Goal: Task Accomplishment & Management: Manage account settings

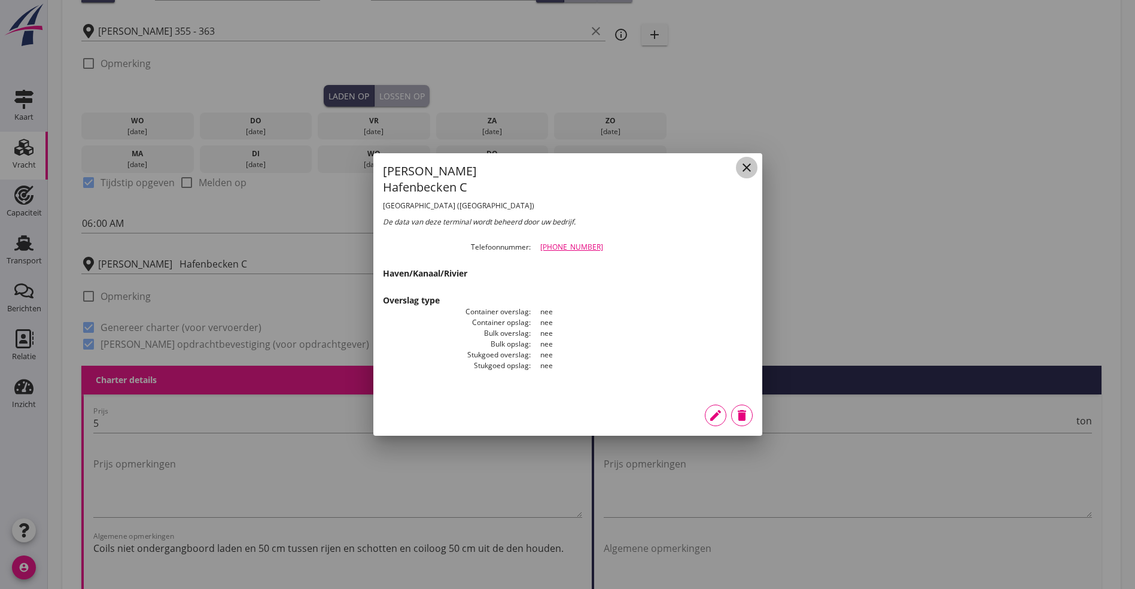
click at [746, 172] on icon "close" at bounding box center [746, 167] width 14 height 14
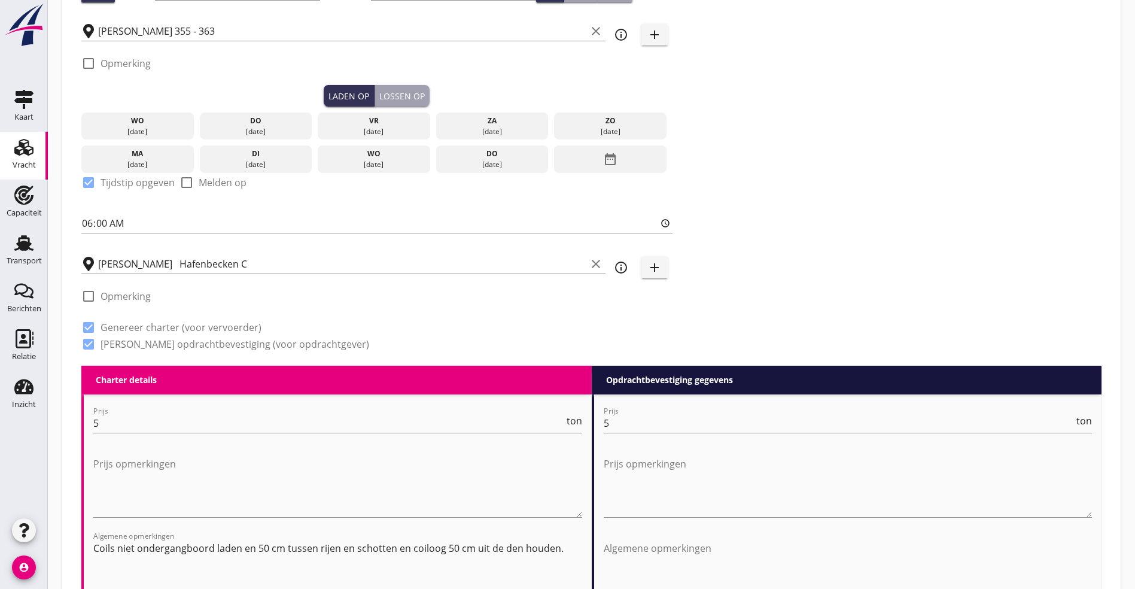
click at [21, 565] on icon "account_circle" at bounding box center [24, 567] width 24 height 24
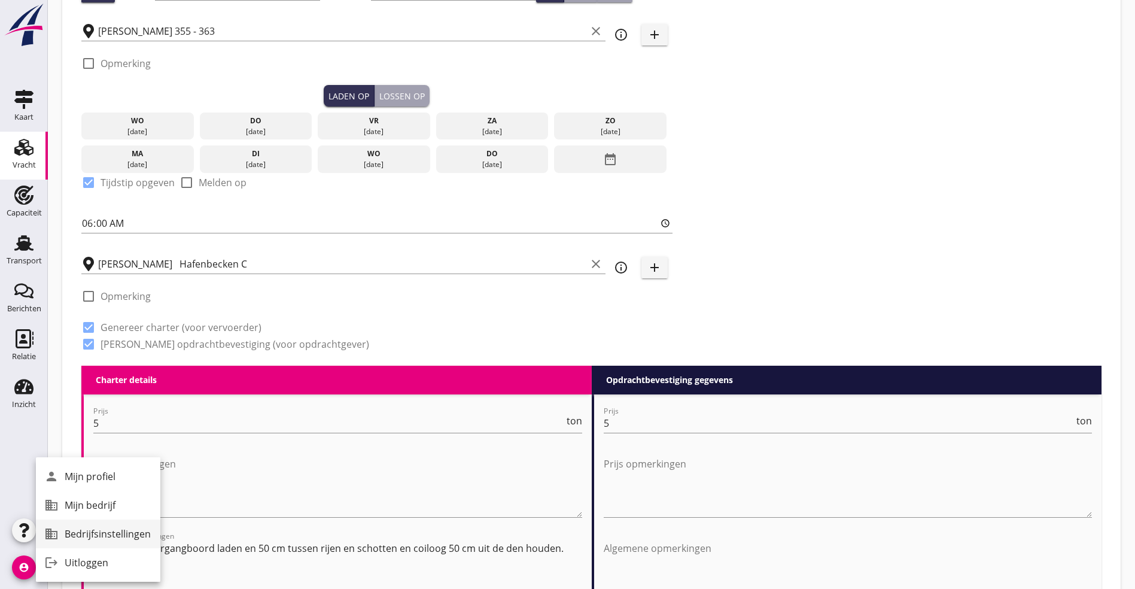
click at [68, 528] on div "Bedrijfsinstellingen" at bounding box center [108, 533] width 86 height 14
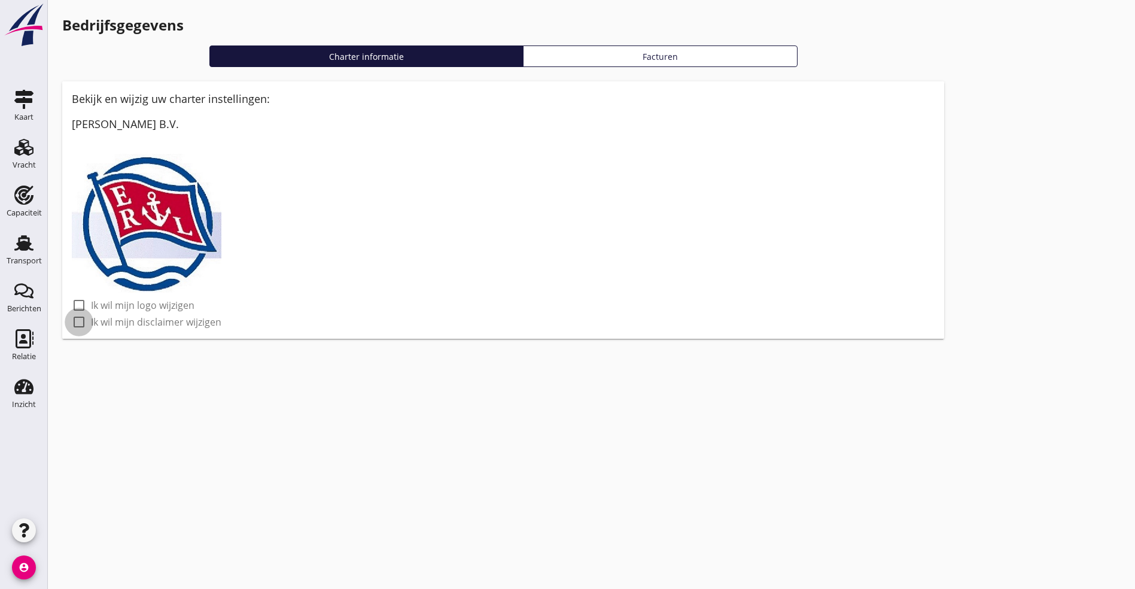
click at [80, 328] on div at bounding box center [79, 322] width 20 height 20
checkbox input "true"
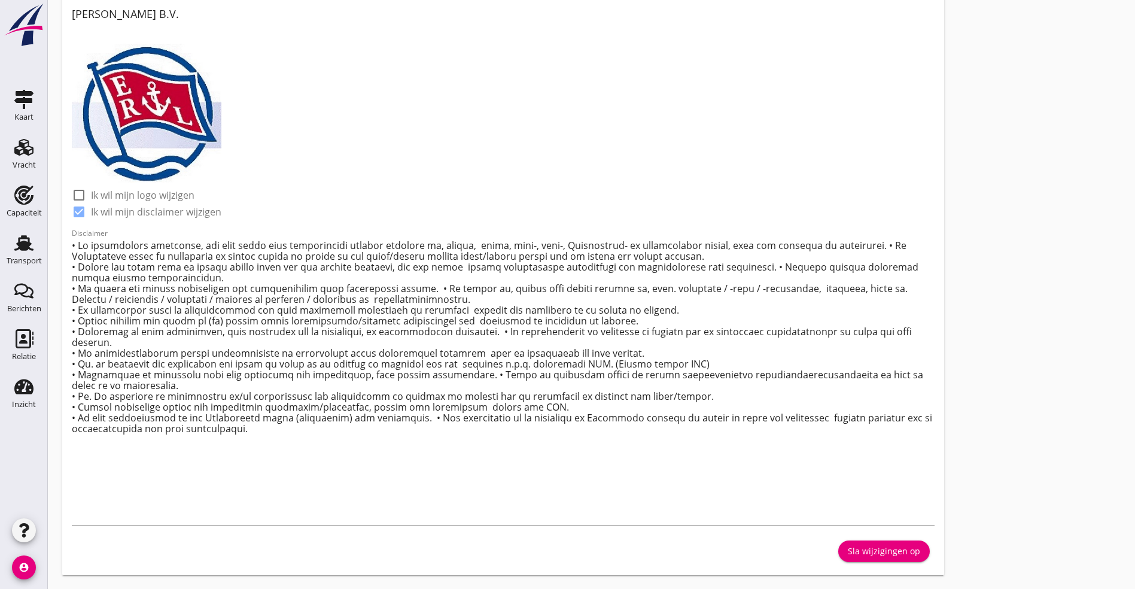
scroll to position [111, 0]
click at [23, 143] on use at bounding box center [23, 147] width 19 height 17
